Goal: Use online tool/utility: Utilize a website feature to perform a specific function

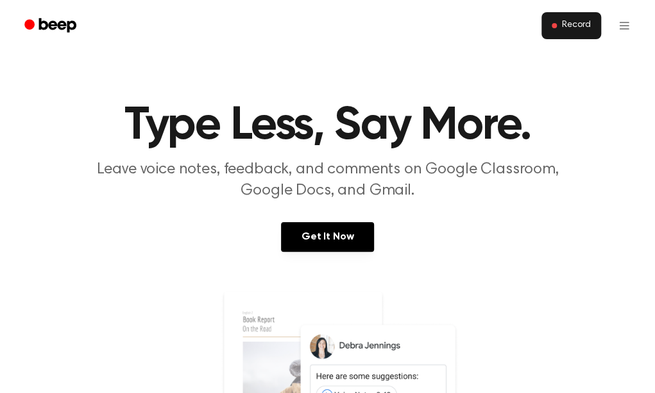
drag, startPoint x: 568, startPoint y: 40, endPoint x: 566, endPoint y: 28, distance: 12.3
click at [566, 28] on ul "Record" at bounding box center [368, 25] width 541 height 31
click at [566, 28] on span "Record" at bounding box center [576, 26] width 29 height 12
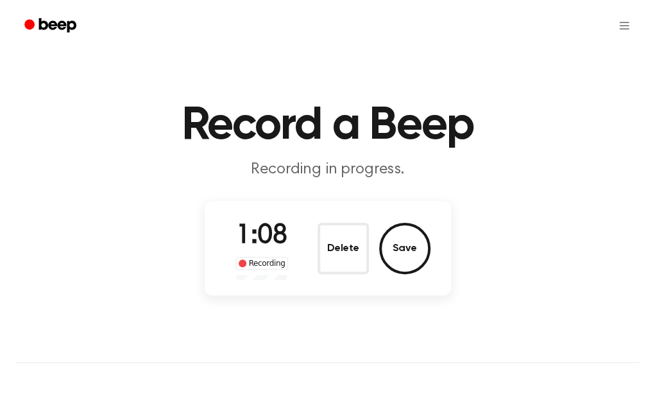
click at [117, 243] on main "Record a Beep Recording in progress. 1:08 Recording Delete Save" at bounding box center [327, 150] width 655 height 300
click at [391, 246] on button "Save" at bounding box center [404, 248] width 51 height 51
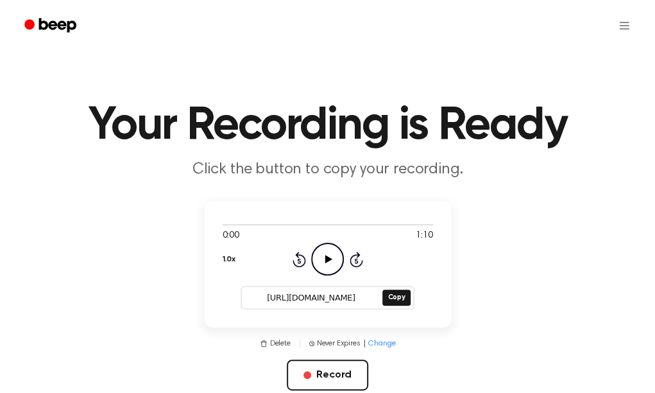
click at [314, 261] on icon "Play Audio" at bounding box center [327, 258] width 33 height 33
click at [405, 302] on button "Copy" at bounding box center [396, 297] width 28 height 16
click at [369, 226] on div at bounding box center [328, 224] width 210 height 10
